Goal: Book appointment/travel/reservation

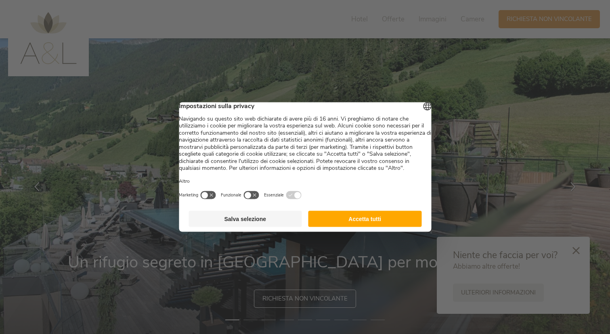
click at [577, 248] on div at bounding box center [305, 167] width 610 height 334
click at [286, 227] on button "Salva selezione" at bounding box center [244, 219] width 113 height 16
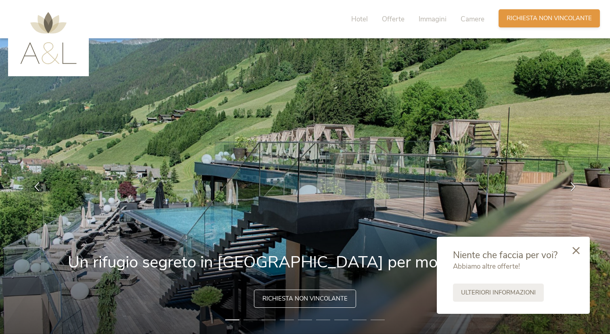
click at [531, 21] on span "Richiesta non vincolante" at bounding box center [548, 18] width 85 height 8
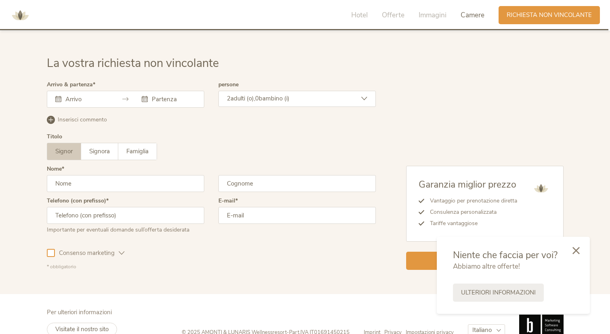
scroll to position [2426, 0]
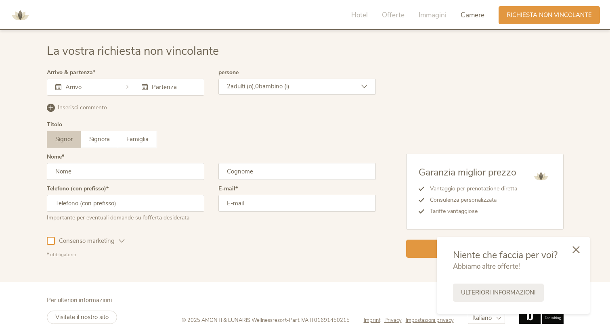
click at [577, 249] on icon at bounding box center [575, 249] width 7 height 7
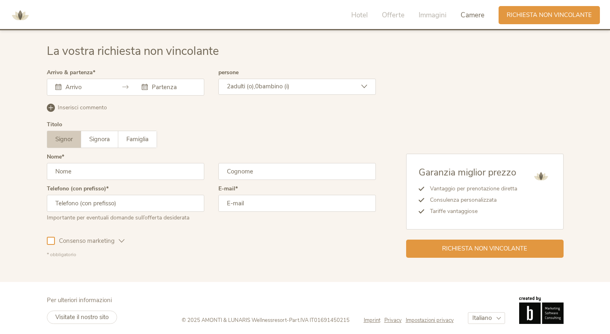
click at [63, 87] on input "text" at bounding box center [86, 87] width 46 height 8
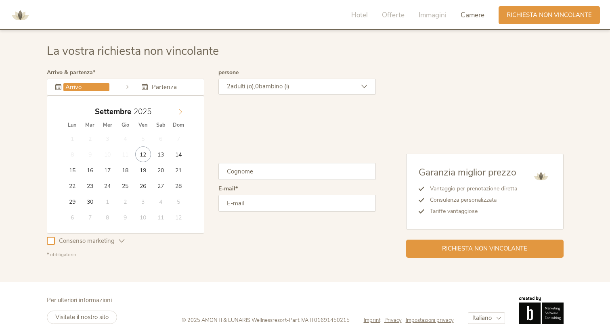
click at [178, 110] on icon at bounding box center [181, 112] width 6 height 6
click at [178, 109] on icon at bounding box center [181, 112] width 6 height 6
click at [72, 110] on icon at bounding box center [70, 112] width 6 height 6
type input "28.11.2025"
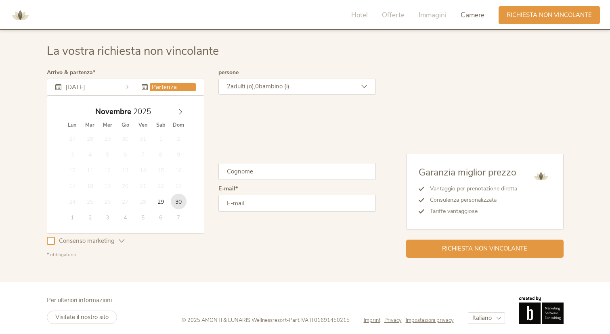
type input "30.11.2025"
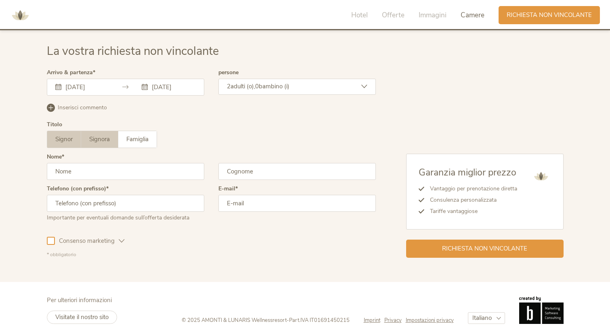
click at [102, 135] on span "Signora" at bounding box center [99, 139] width 21 height 8
drag, startPoint x: 333, startPoint y: 82, endPoint x: 327, endPoint y: 88, distance: 8.6
click at [333, 82] on div "2 adulti (o), 0 bambino (i)" at bounding box center [296, 87] width 157 height 16
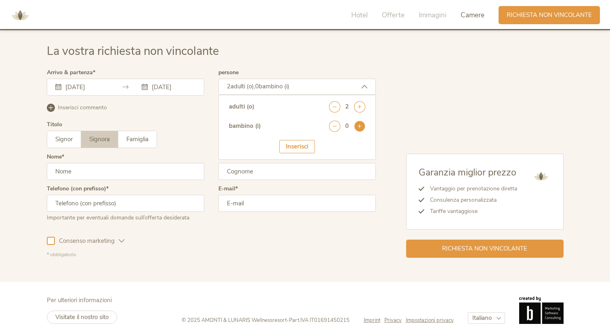
click at [361, 125] on icon at bounding box center [359, 126] width 11 height 11
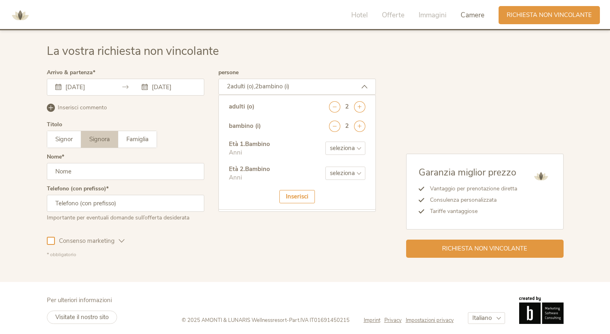
select select "5"
select select "10"
click at [112, 173] on div at bounding box center [211, 164] width 333 height 192
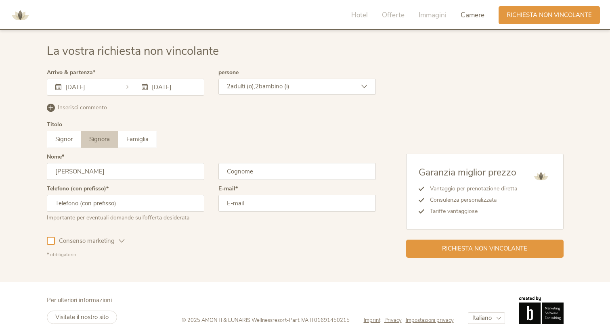
type input "diana"
type input "donadel"
type input "+39 3478049866"
type input "diana.donadel@libero.it"
click at [50, 237] on div at bounding box center [51, 241] width 8 height 8
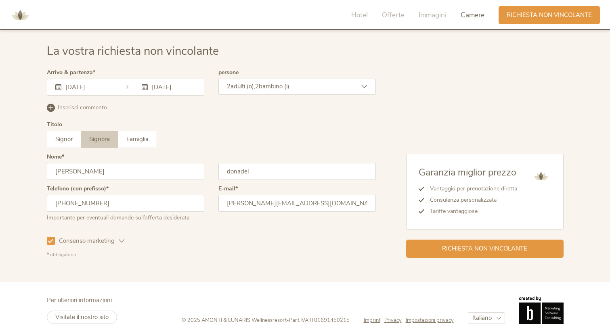
click at [50, 238] on icon at bounding box center [50, 240] width 5 height 5
click at [480, 240] on div "Richiesta non vincolante" at bounding box center [484, 248] width 157 height 18
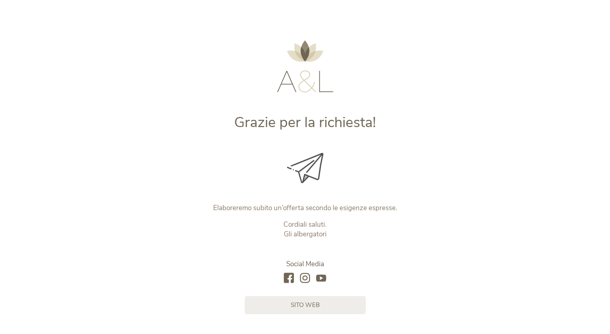
click at [299, 69] on img at bounding box center [305, 66] width 56 height 52
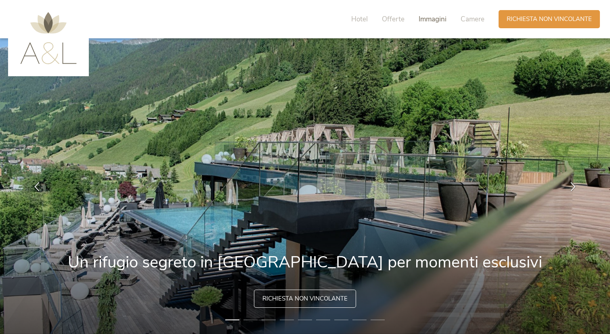
click at [421, 19] on span "Immagini" at bounding box center [432, 19] width 28 height 9
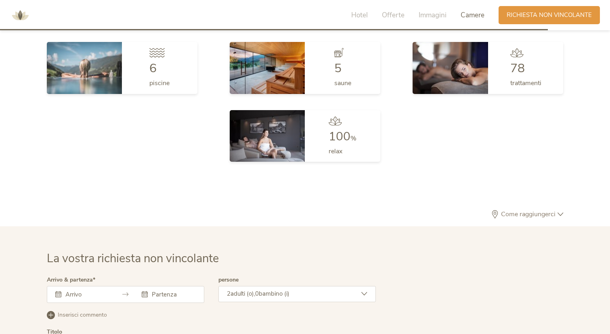
scroll to position [2180, 0]
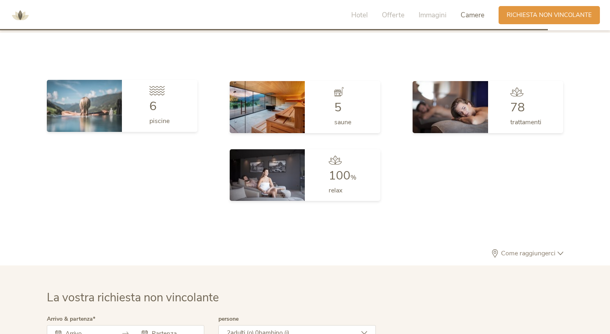
click at [157, 104] on div "6" at bounding box center [159, 106] width 20 height 12
click at [123, 90] on div "6 piscine" at bounding box center [159, 106] width 75 height 52
click at [104, 86] on img at bounding box center [84, 106] width 75 height 52
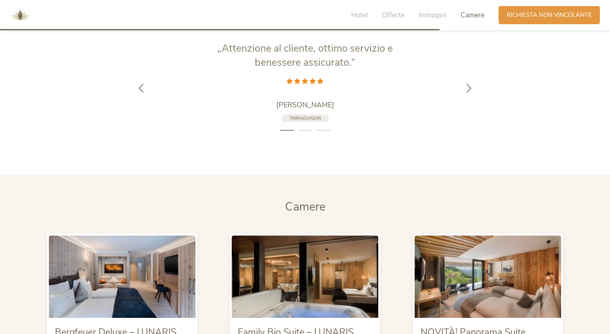
scroll to position [1207, 0]
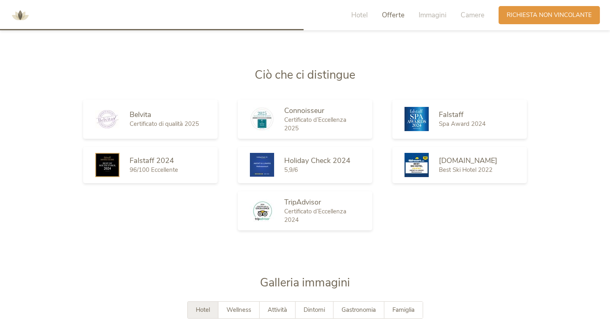
click at [428, 21] on div "Hotel Offerte Immagini Camere" at bounding box center [419, 15] width 157 height 18
click at [428, 19] on span "Immagini" at bounding box center [432, 14] width 28 height 9
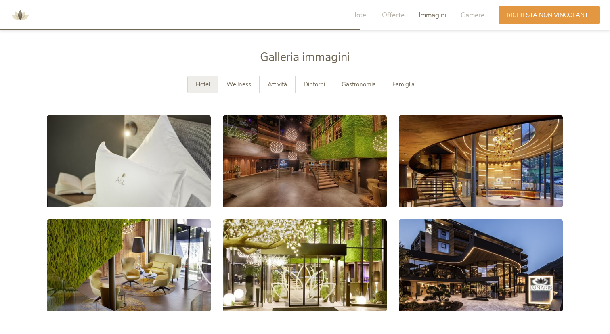
scroll to position [1439, 0]
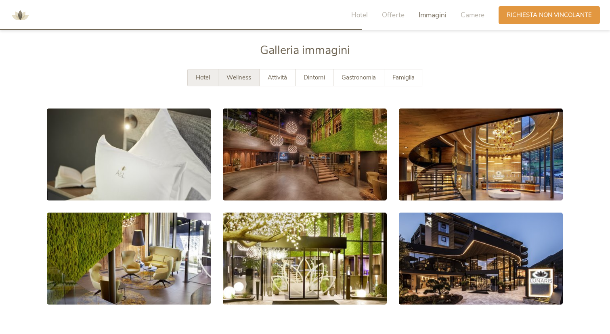
click at [247, 73] on span "Wellness" at bounding box center [238, 77] width 25 height 8
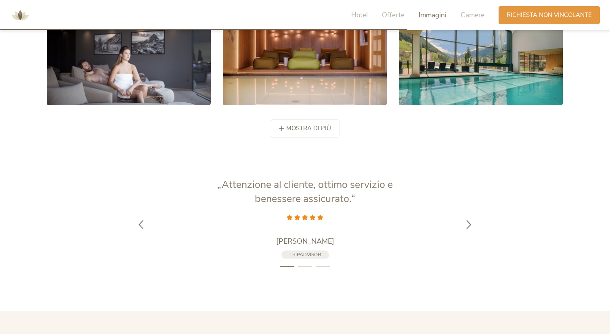
scroll to position [1475, 0]
